Goal: Navigation & Orientation: Find specific page/section

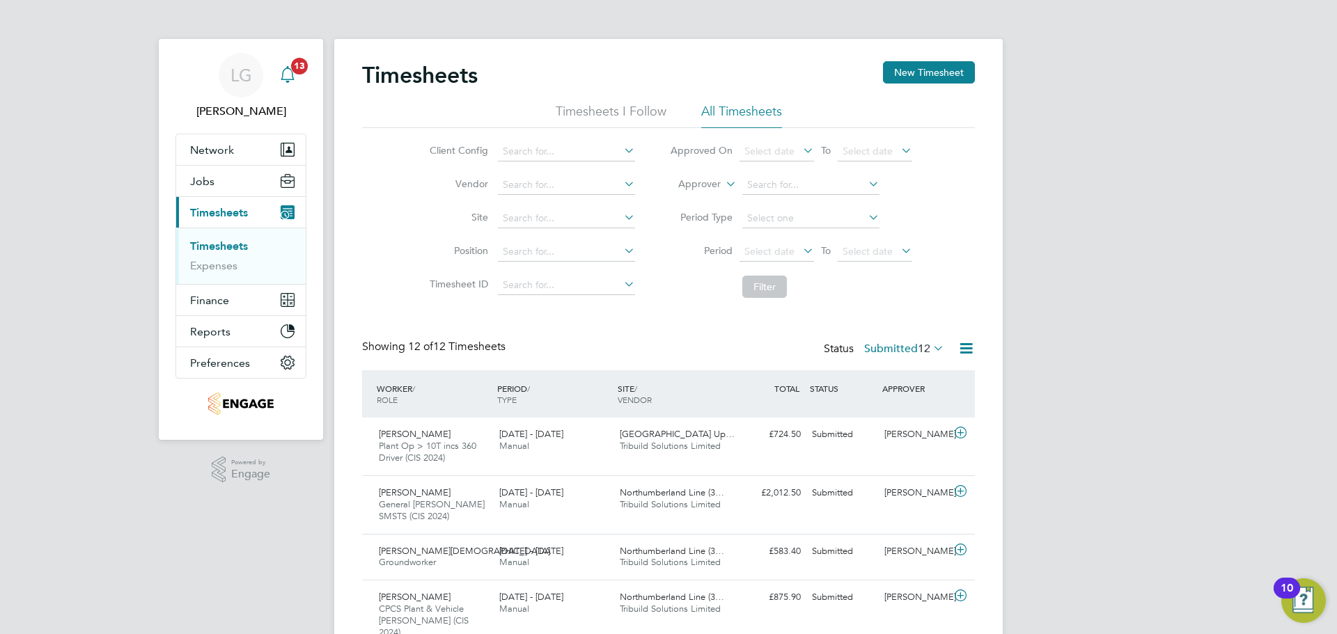
click at [288, 75] on icon "Main navigation" at bounding box center [287, 74] width 17 height 17
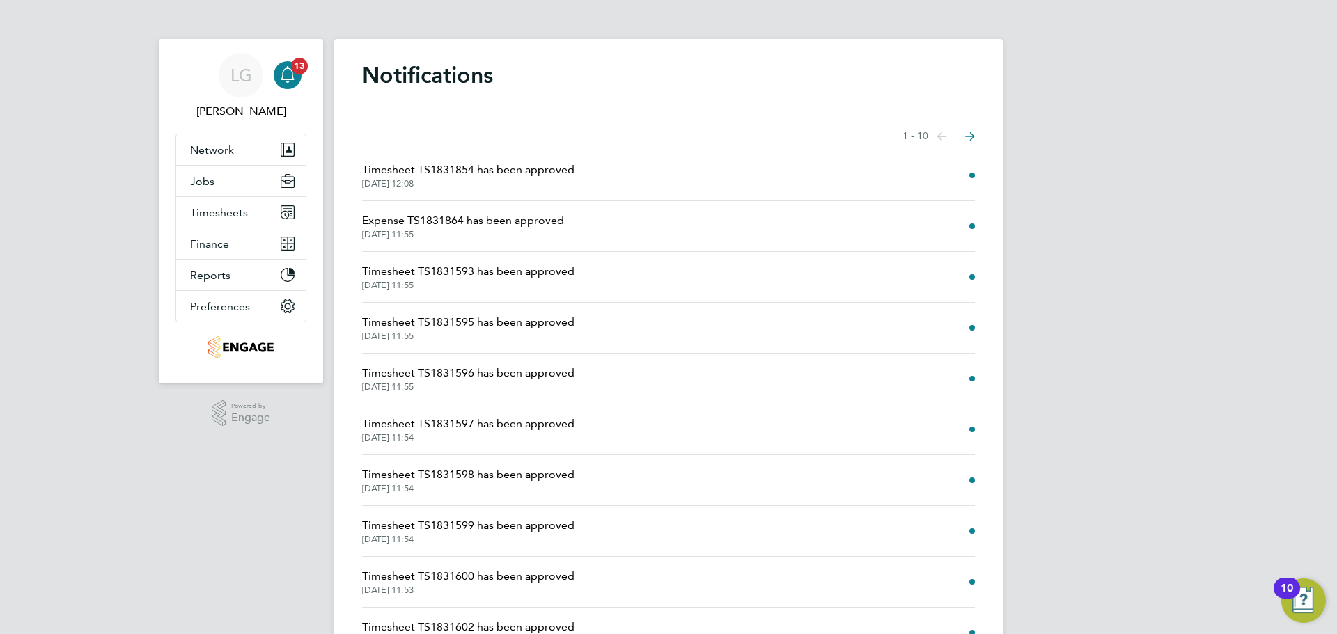
click at [290, 73] on icon "Main navigation" at bounding box center [287, 74] width 17 height 17
click at [286, 70] on icon "Main navigation" at bounding box center [287, 74] width 17 height 17
drag, startPoint x: 299, startPoint y: 74, endPoint x: 468, endPoint y: 1, distance: 184.3
click at [299, 74] on app-alerts-badge "13" at bounding box center [299, 65] width 18 height 19
click at [290, 75] on icon "Main navigation" at bounding box center [287, 74] width 17 height 17
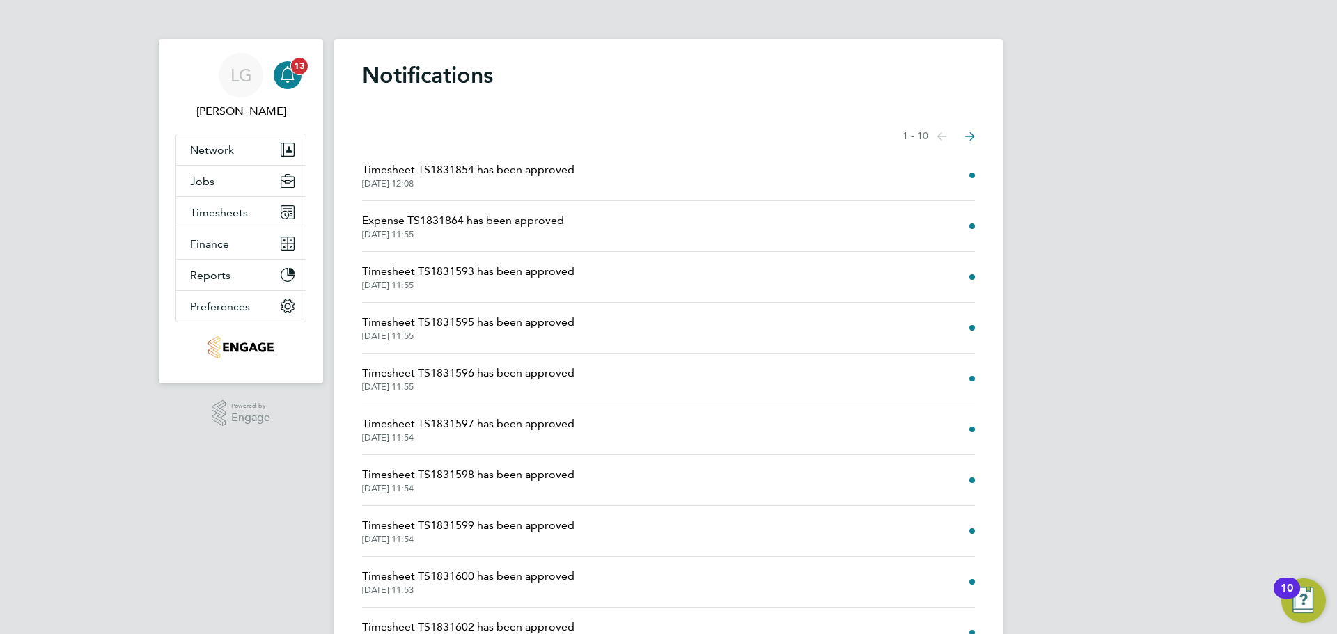
click at [299, 70] on span "13" at bounding box center [299, 66] width 17 height 17
click at [300, 75] on div "Main navigation" at bounding box center [288, 75] width 28 height 28
click at [220, 208] on span "Timesheets" at bounding box center [219, 212] width 58 height 13
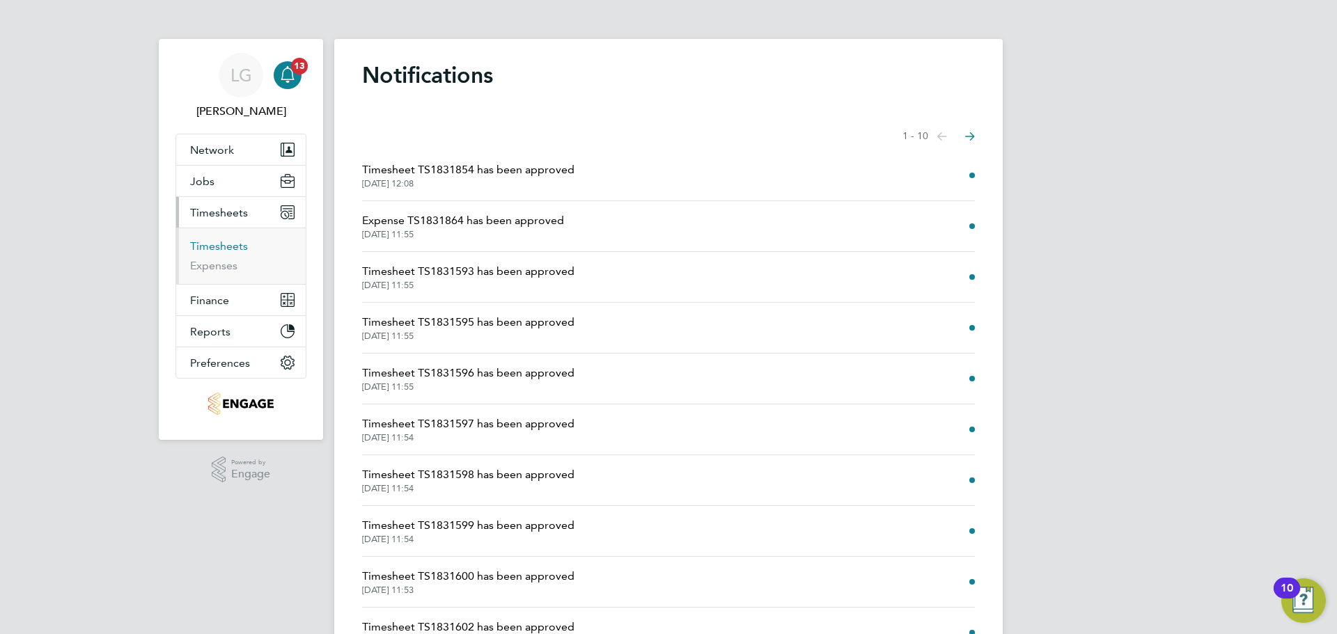
click at [237, 247] on link "Timesheets" at bounding box center [219, 246] width 58 height 13
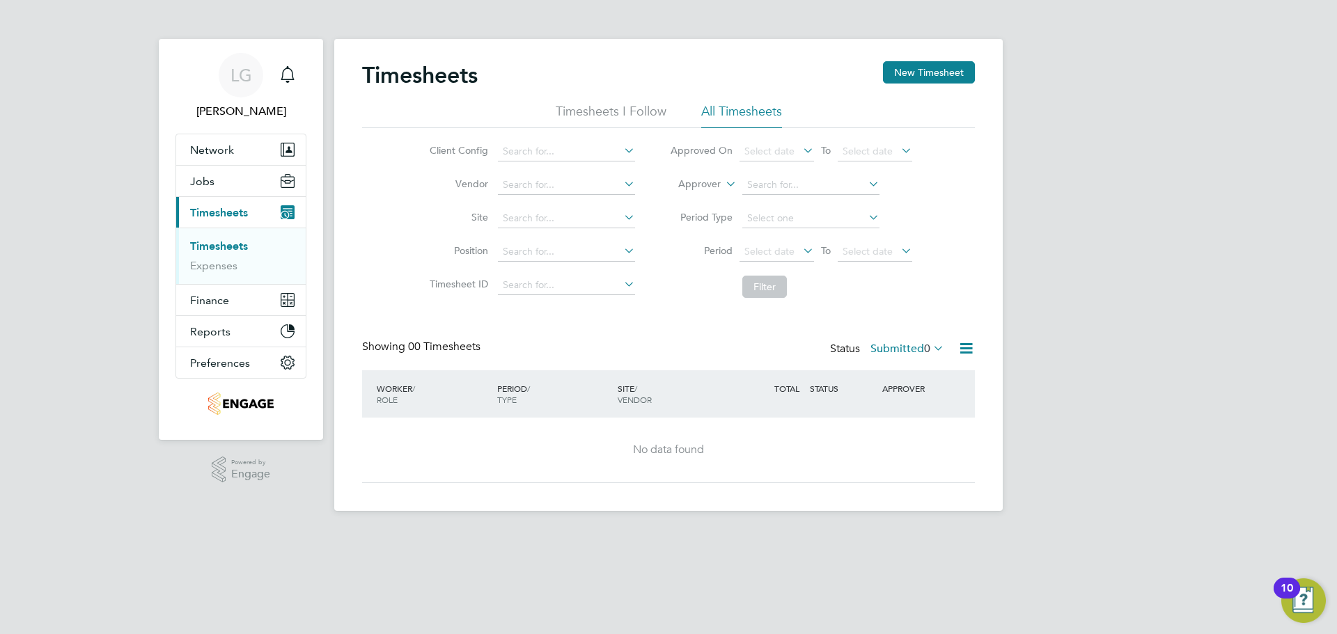
click at [106, 182] on div "LG [PERSON_NAME] Notifications Applications: Network Team Members Businesses Si…" at bounding box center [668, 266] width 1337 height 533
click at [130, 161] on div "LG [PERSON_NAME] Notifications Applications: Network Team Members Businesses Si…" at bounding box center [668, 266] width 1337 height 533
